Goal: Task Accomplishment & Management: Manage account settings

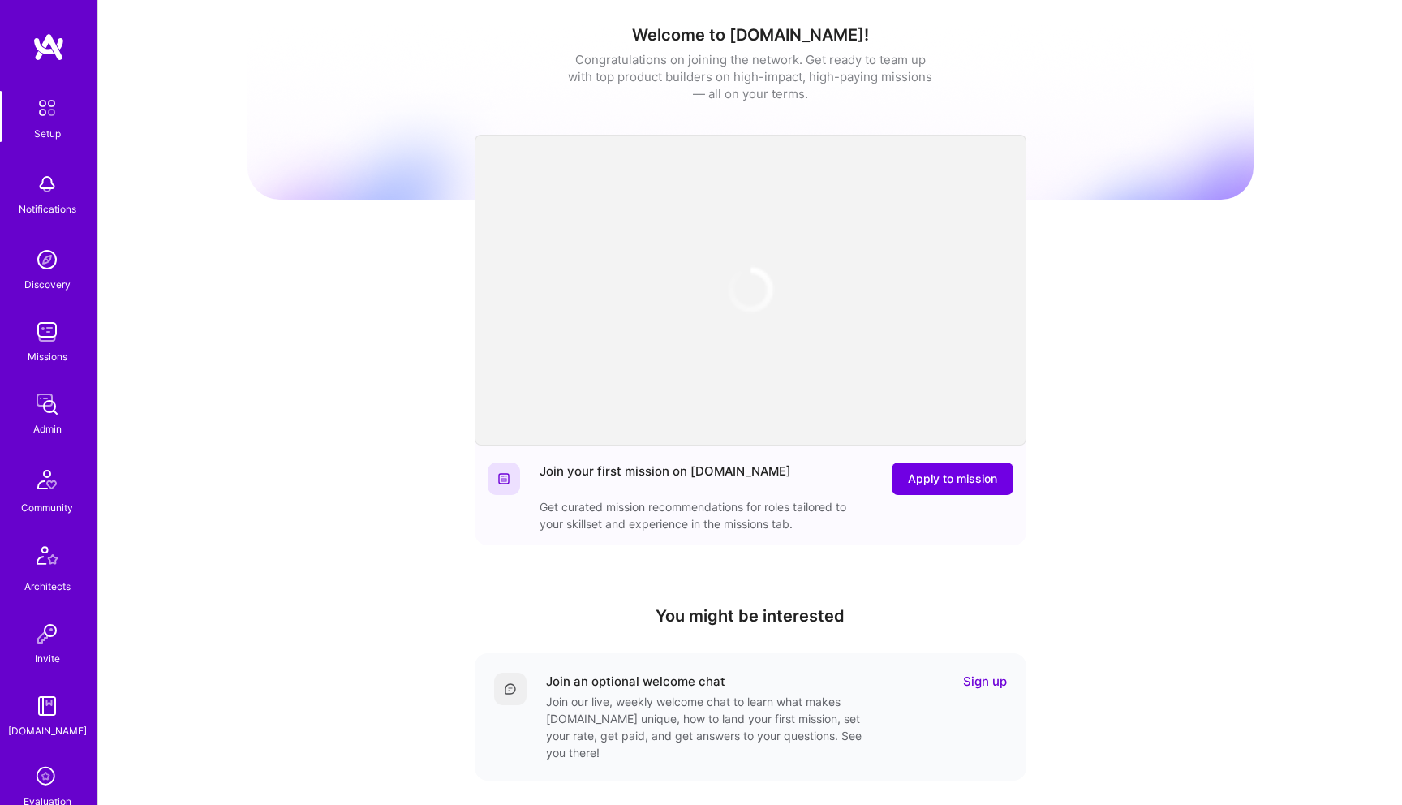
scroll to position [236, 0]
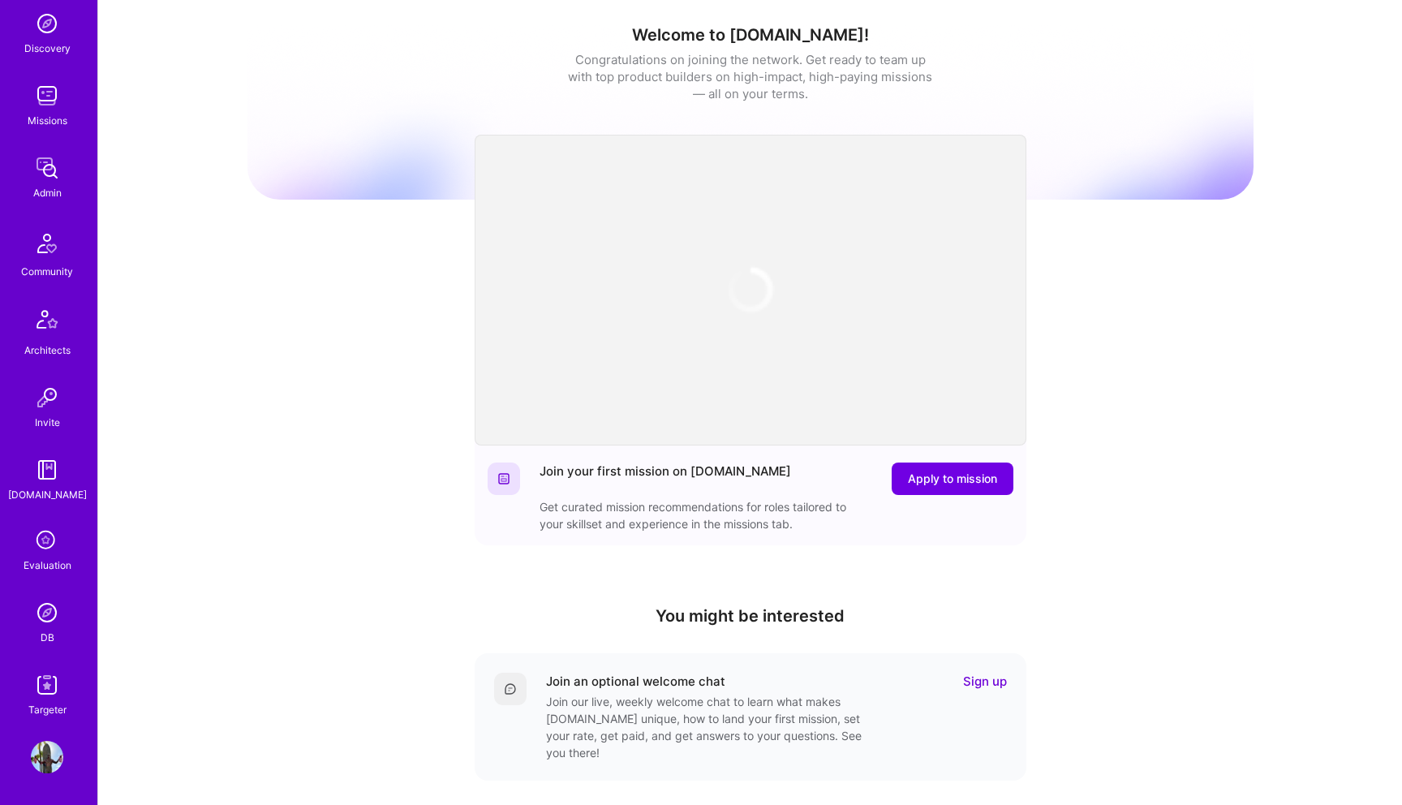
click at [49, 768] on img at bounding box center [47, 757] width 32 height 32
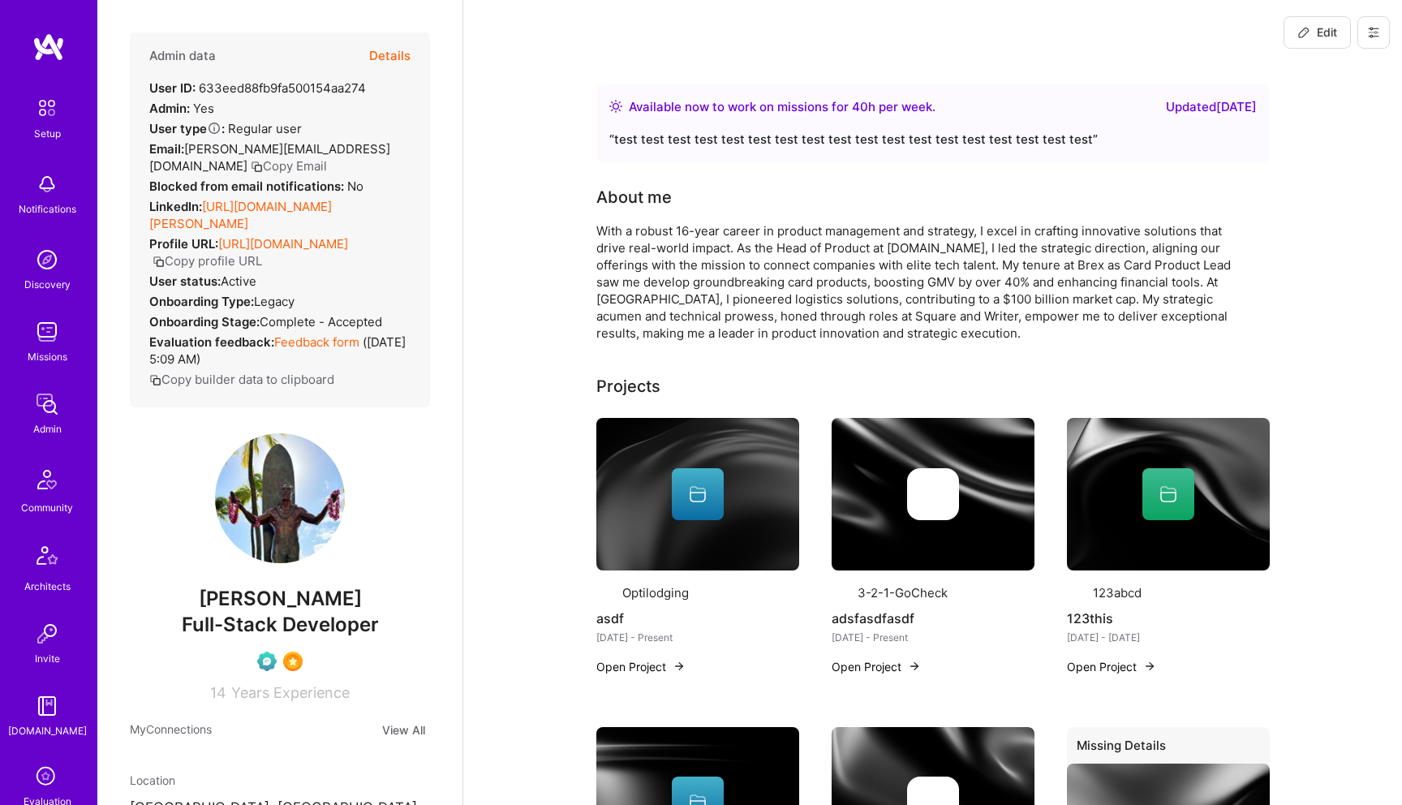
click at [1369, 37] on icon at bounding box center [1373, 32] width 13 height 13
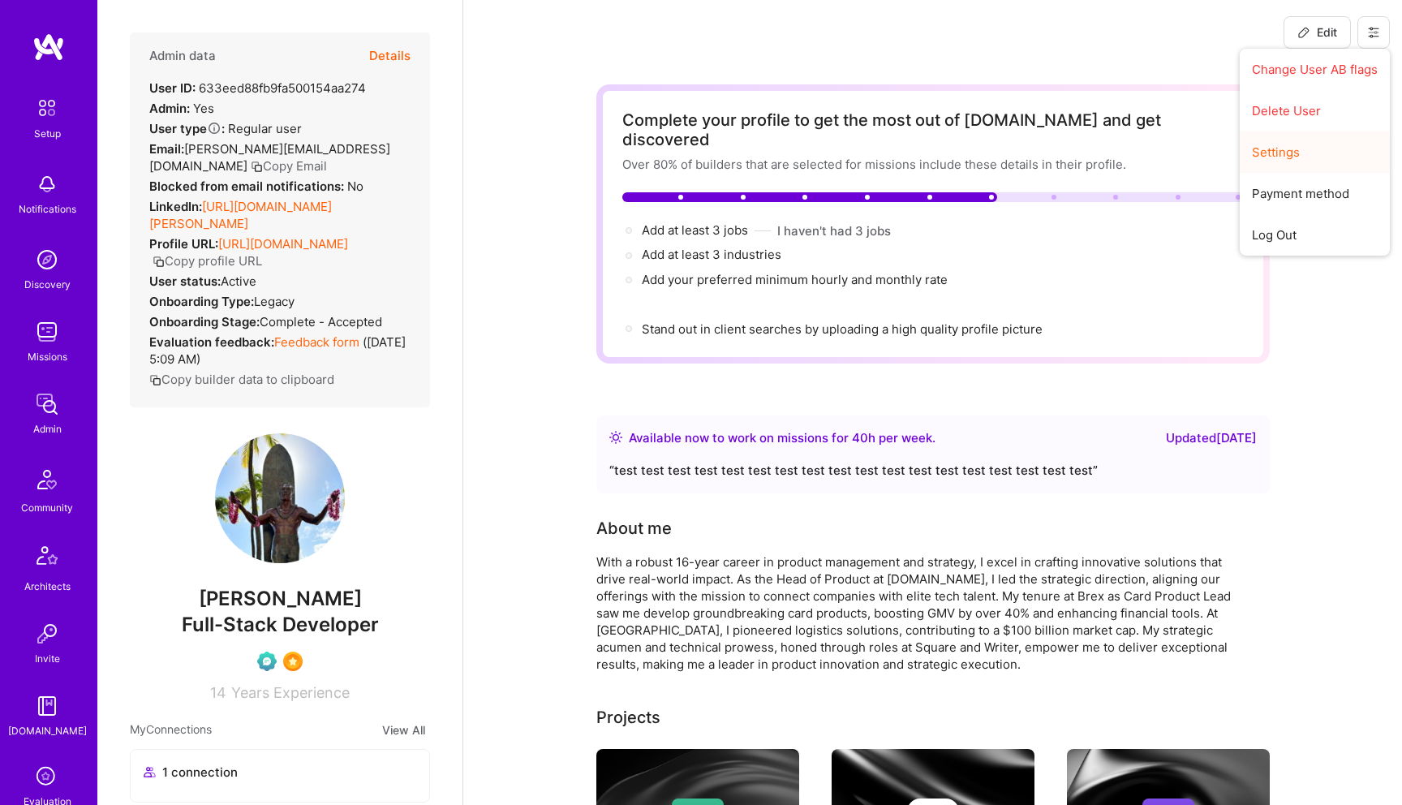
click at [1271, 148] on button "Settings" at bounding box center [1315, 151] width 150 height 41
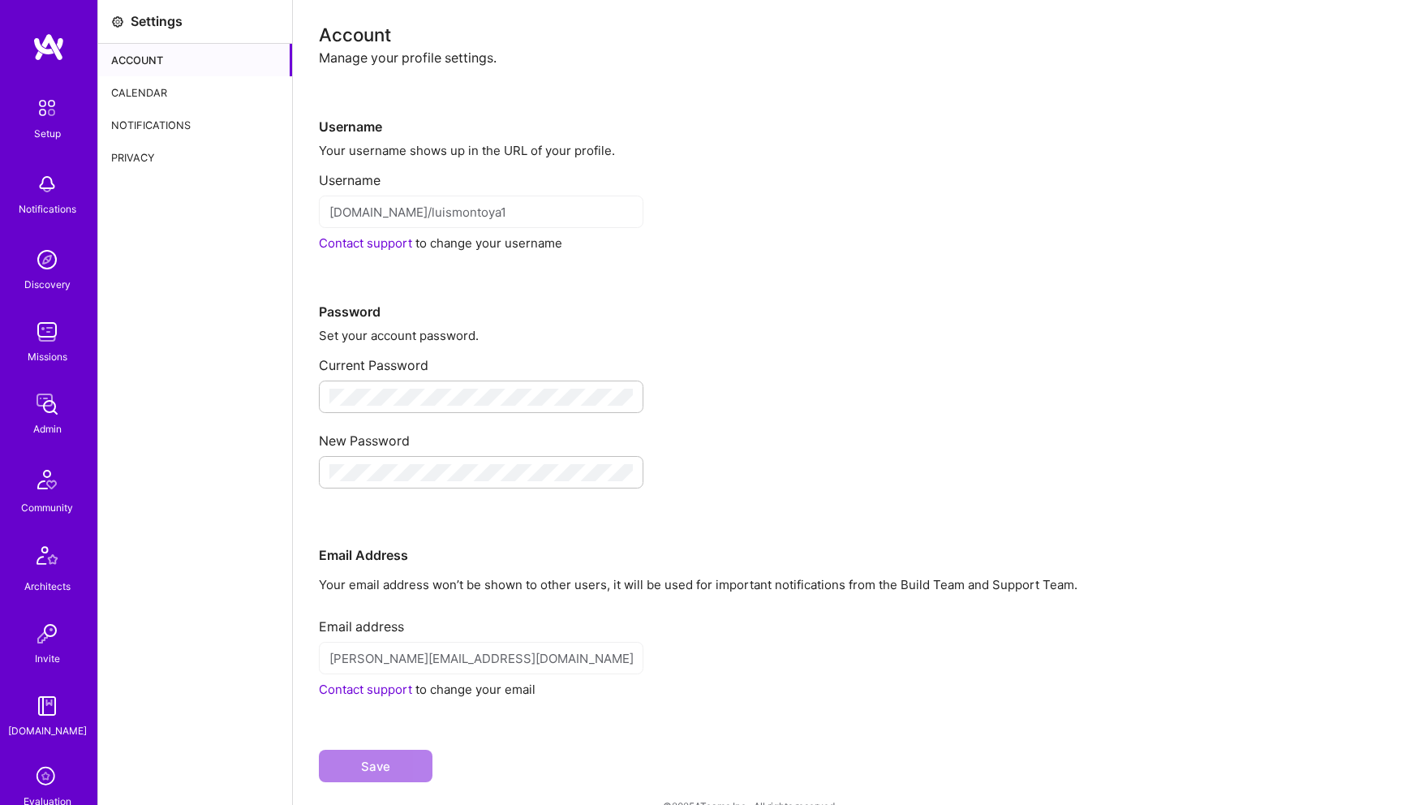
click at [200, 90] on div "Calendar" at bounding box center [195, 92] width 194 height 32
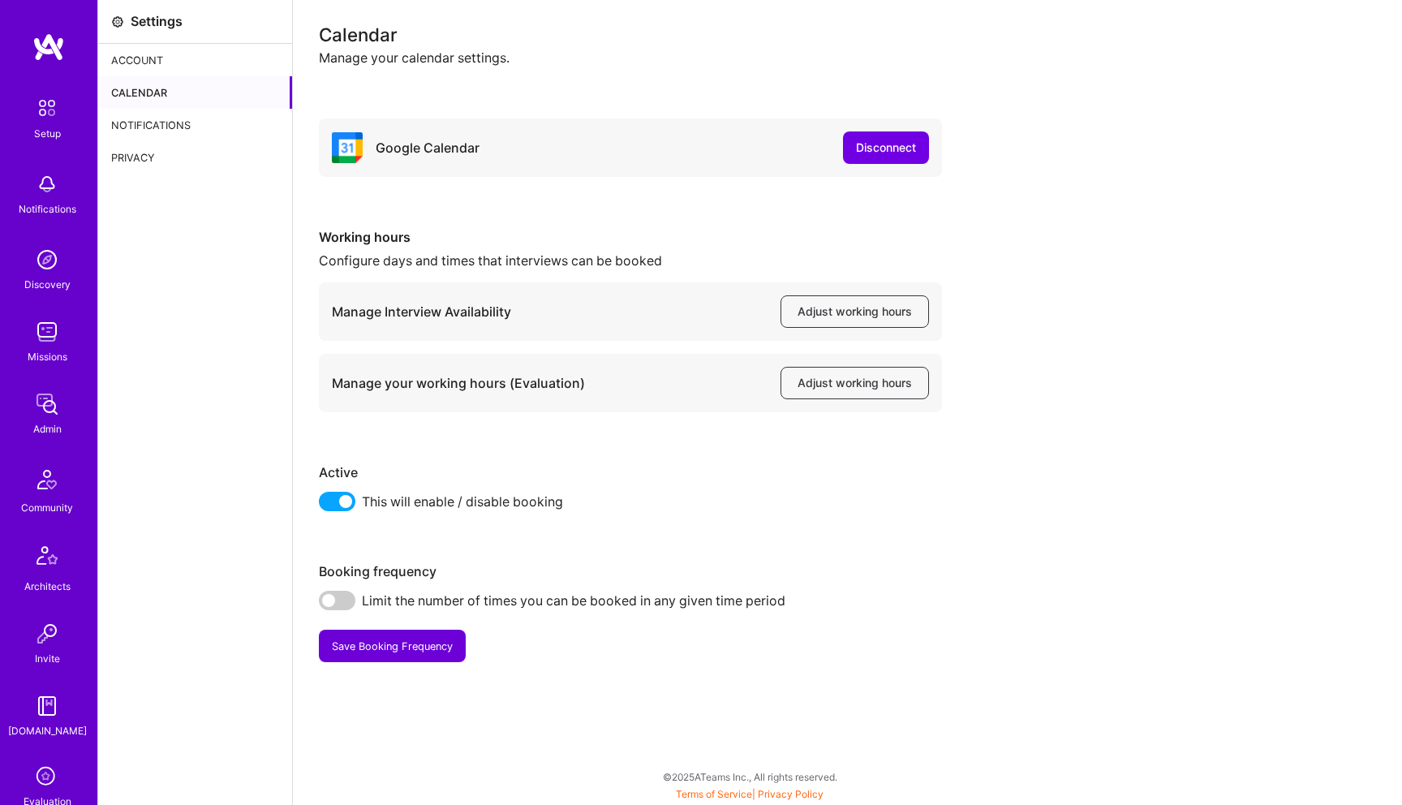
click at [186, 122] on div "Notifications" at bounding box center [195, 125] width 194 height 32
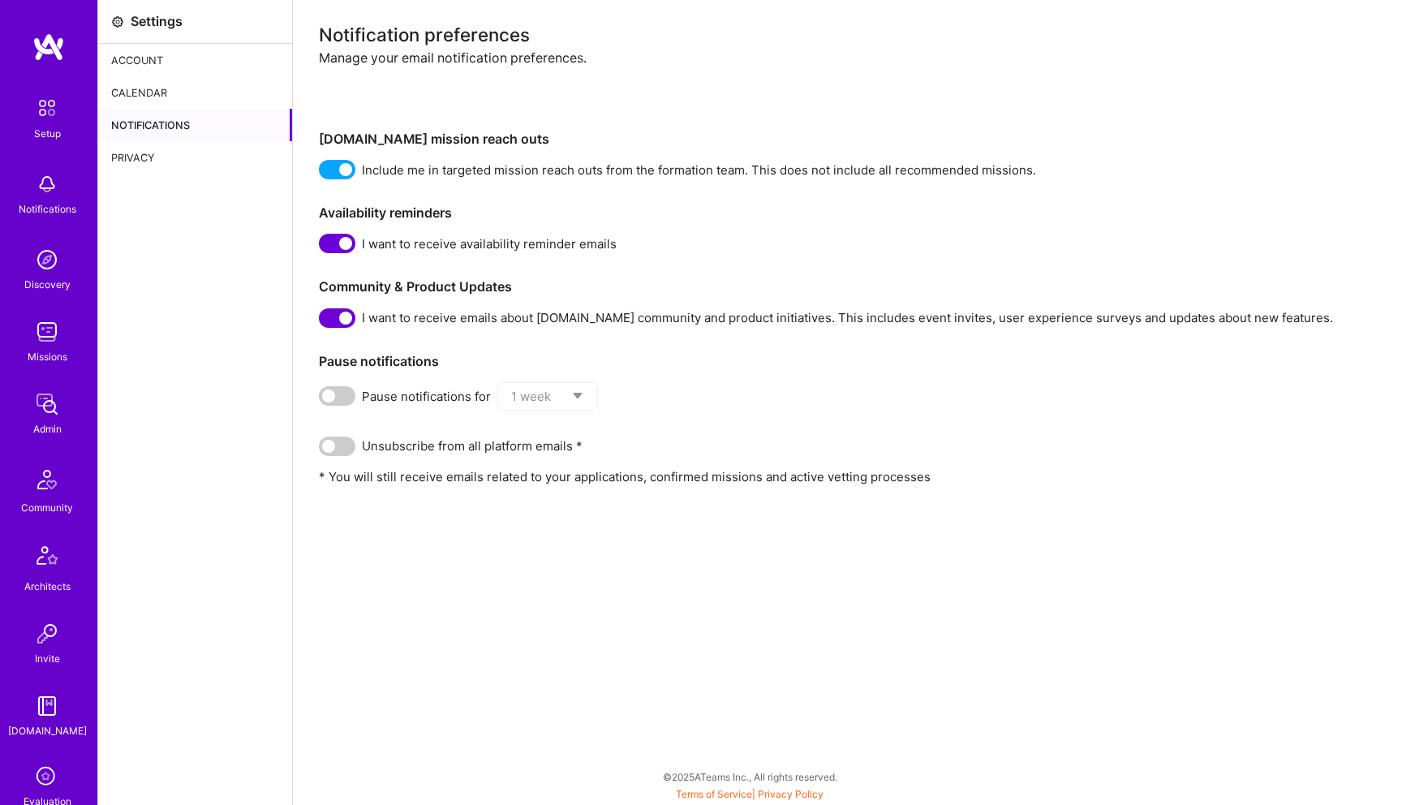
click at [181, 88] on div "Calendar" at bounding box center [195, 92] width 194 height 32
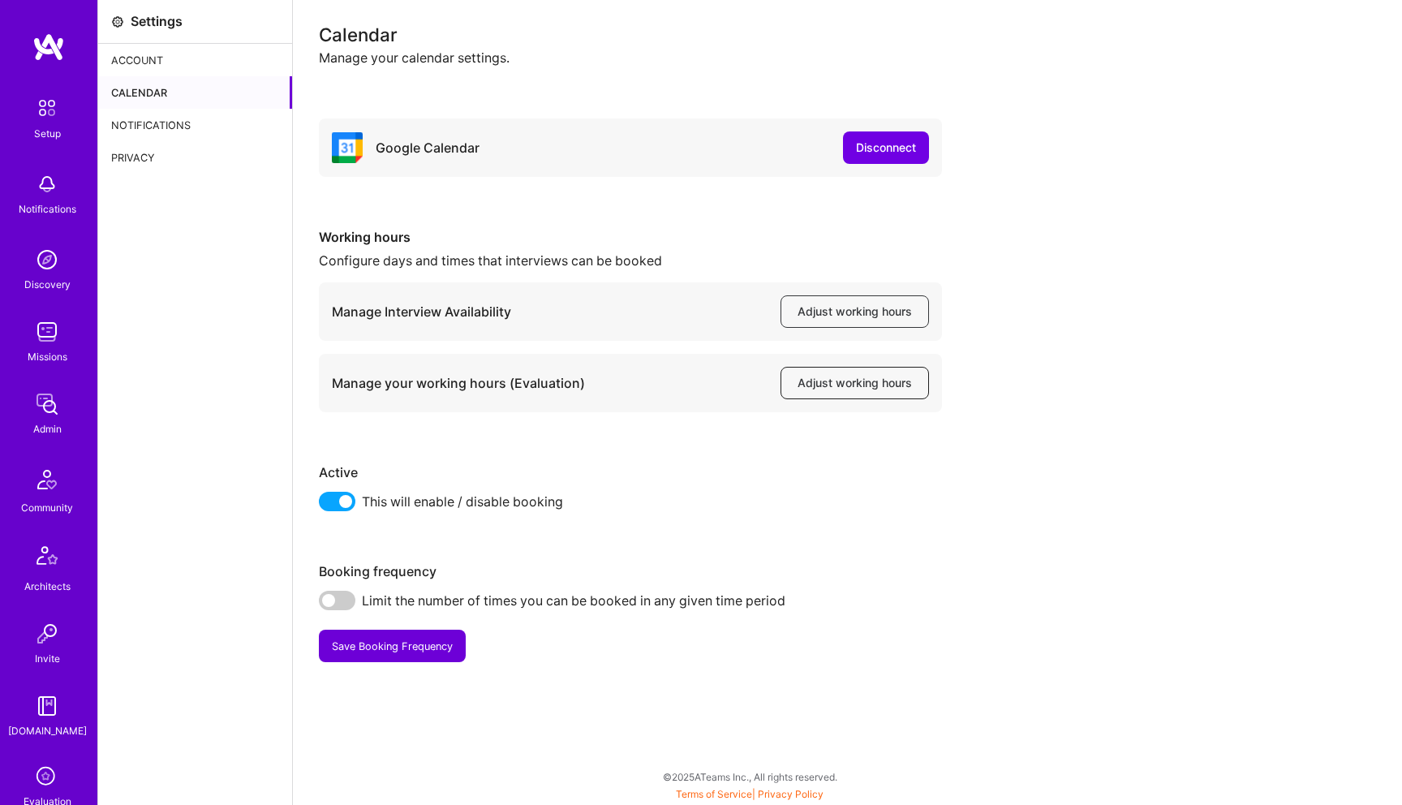
click at [802, 372] on button "Adjust working hours" at bounding box center [855, 383] width 148 height 32
